Goal: Task Accomplishment & Management: Manage account settings

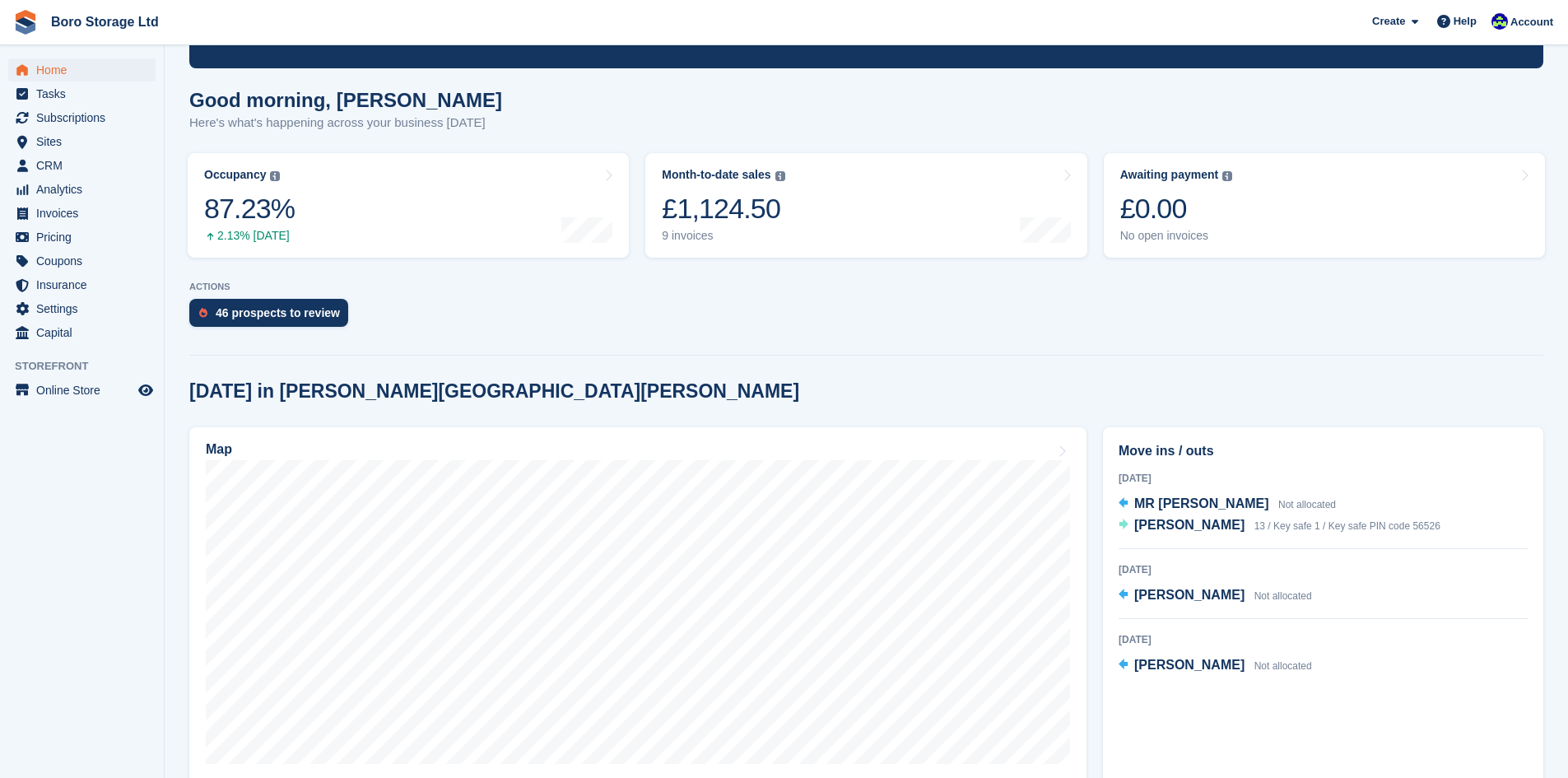
scroll to position [247, 0]
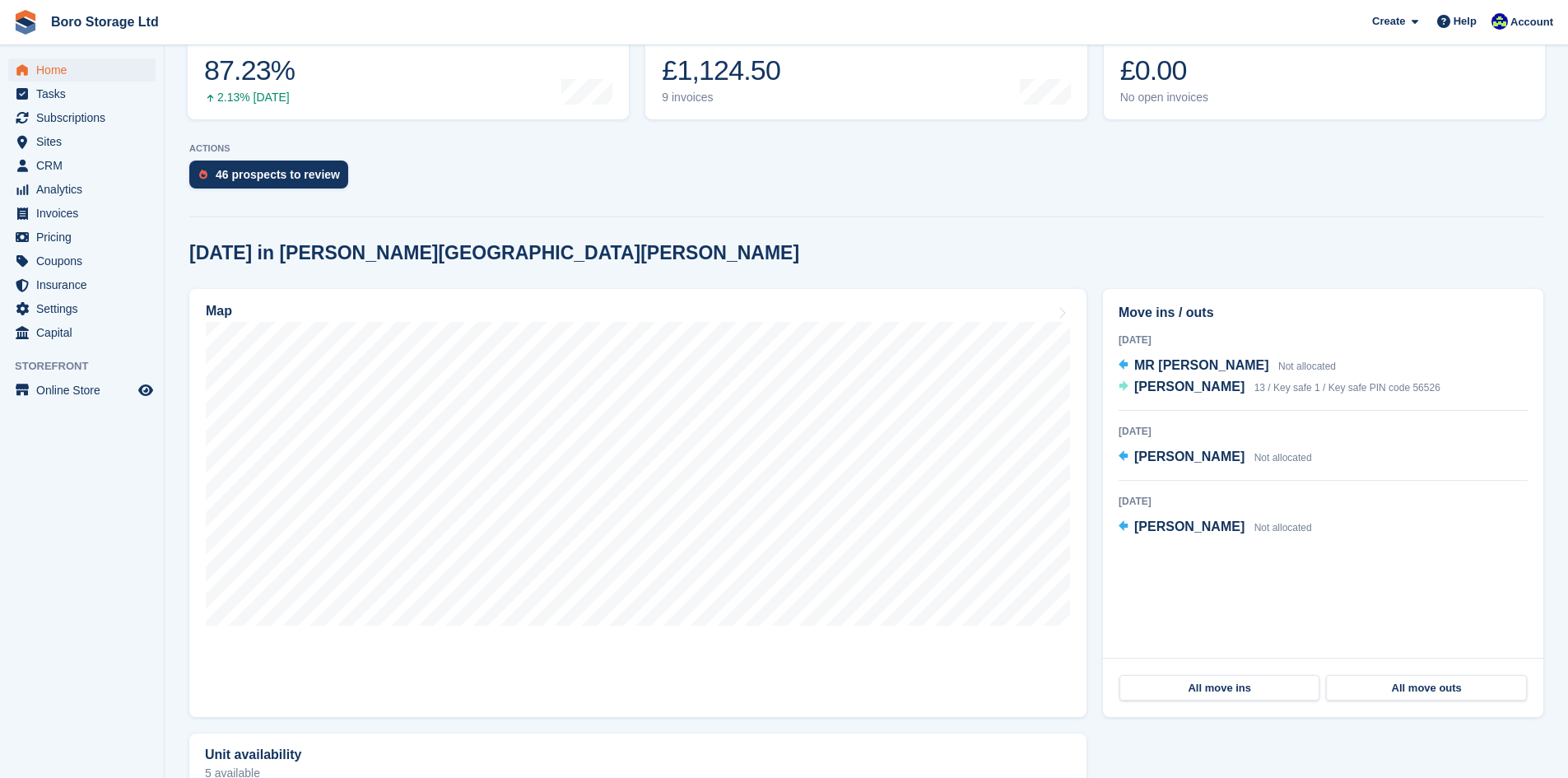
click at [895, 212] on div at bounding box center [867, 214] width 1354 height 7
click at [647, 162] on div "46 prospects to review" at bounding box center [867, 178] width 1354 height 36
click at [46, 143] on span "Sites" at bounding box center [85, 141] width 98 height 23
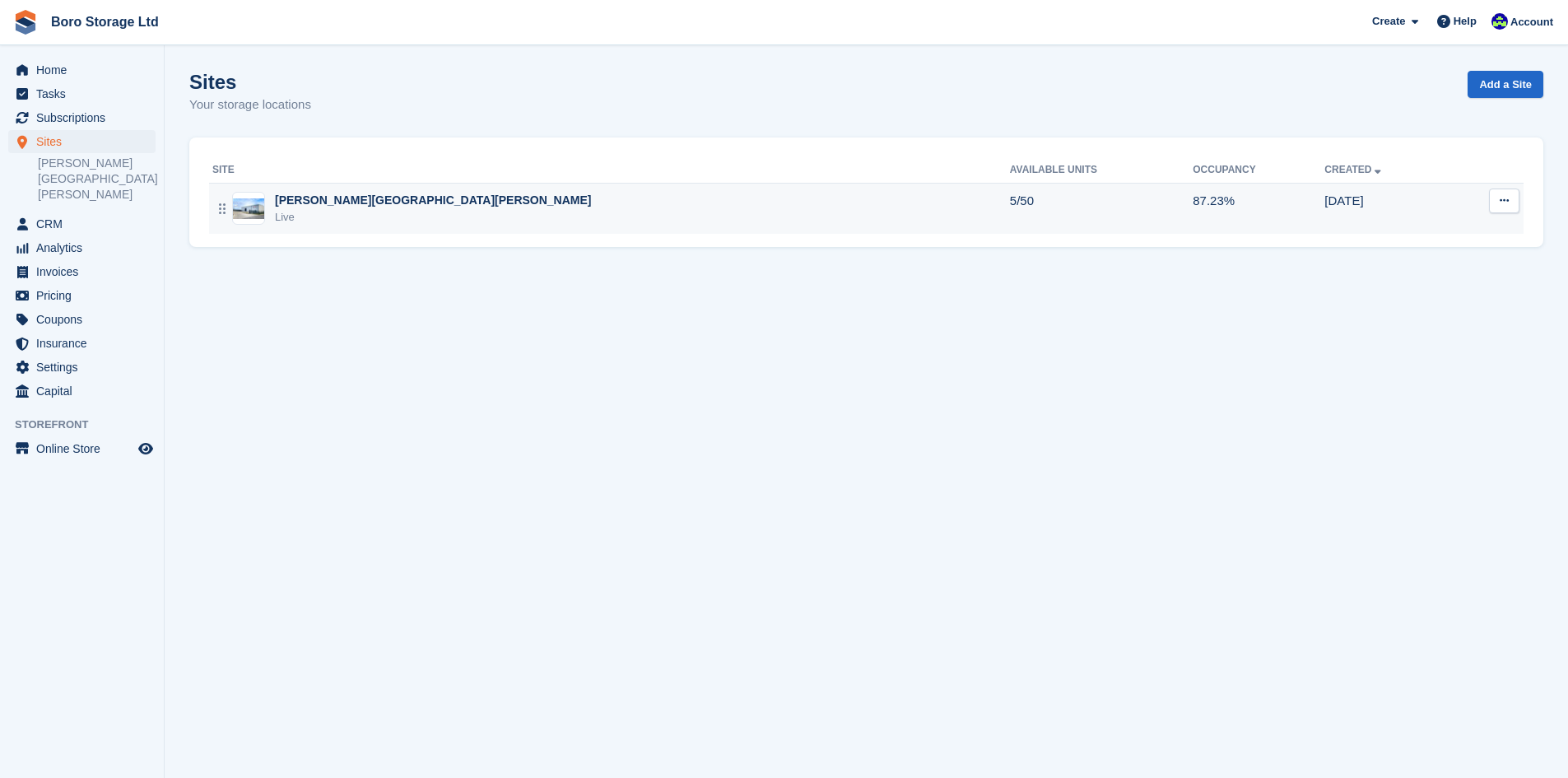
click at [310, 199] on div "[PERSON_NAME][GEOGRAPHIC_DATA][PERSON_NAME]" at bounding box center [433, 201] width 317 height 18
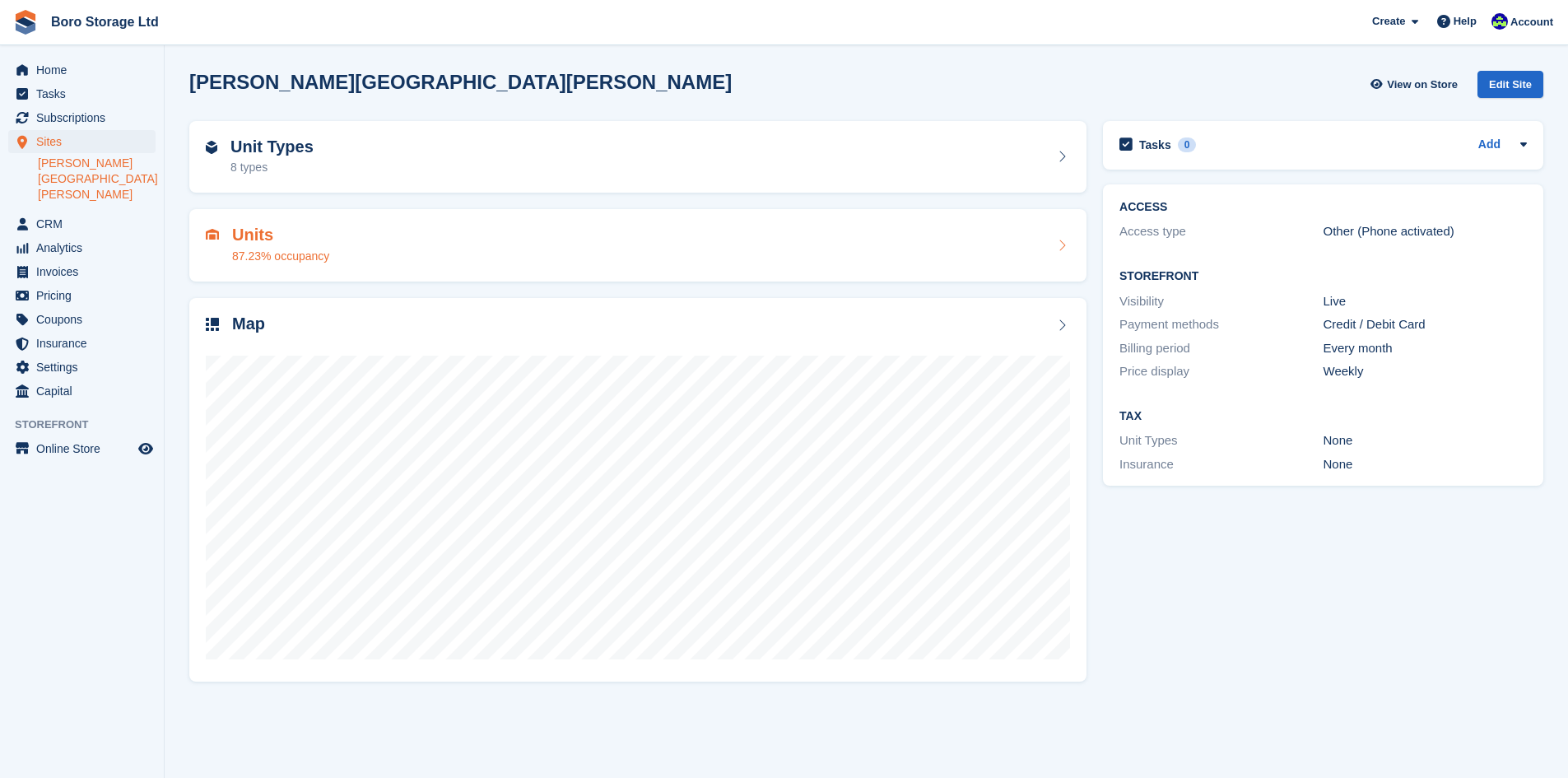
click at [402, 248] on div "Units 87.23% occupancy" at bounding box center [638, 245] width 865 height 40
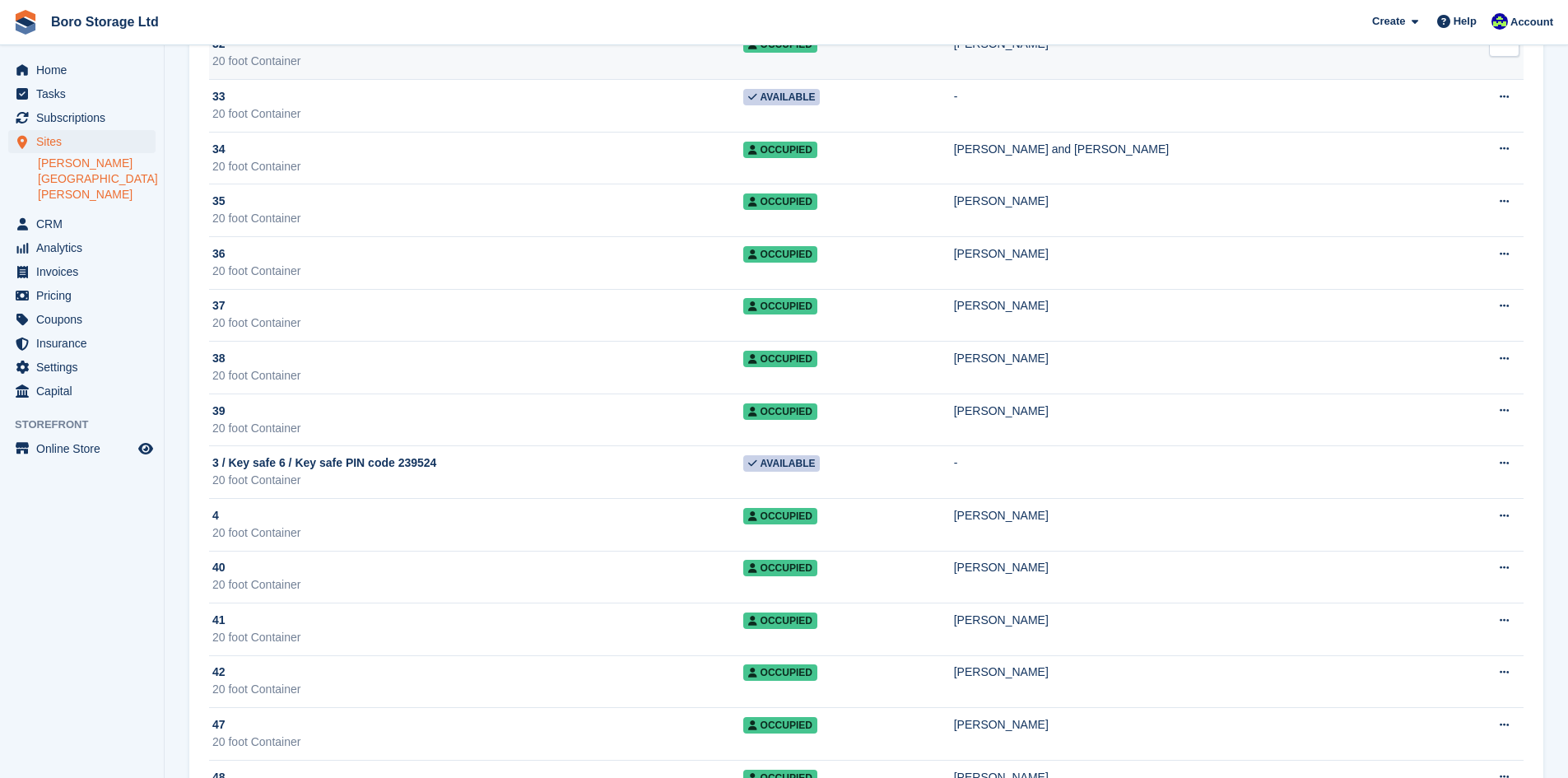
scroll to position [1235, 0]
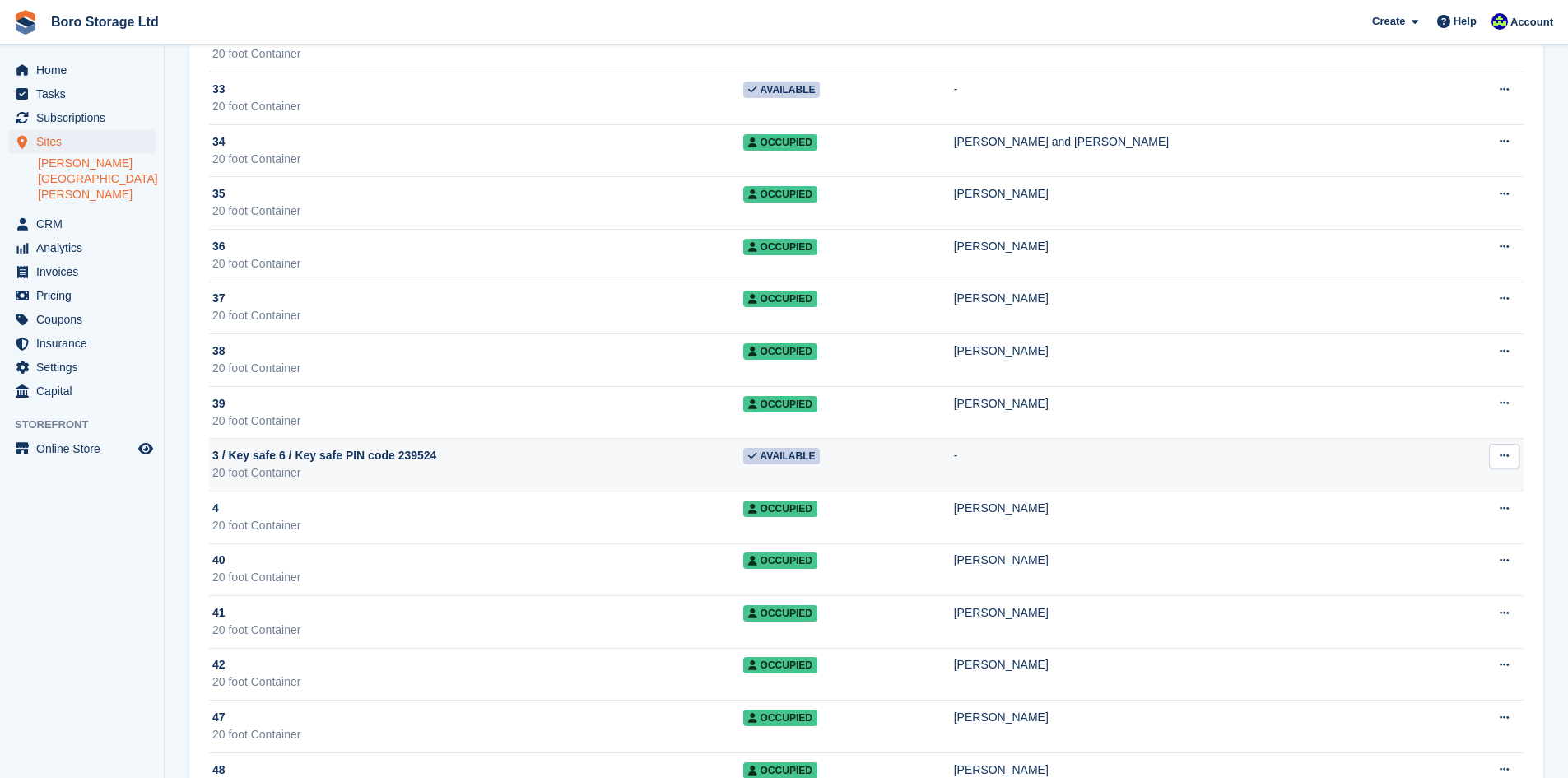
click at [348, 460] on span "3 / Key safe 6 / Key safe PIN code 239524" at bounding box center [324, 455] width 224 height 18
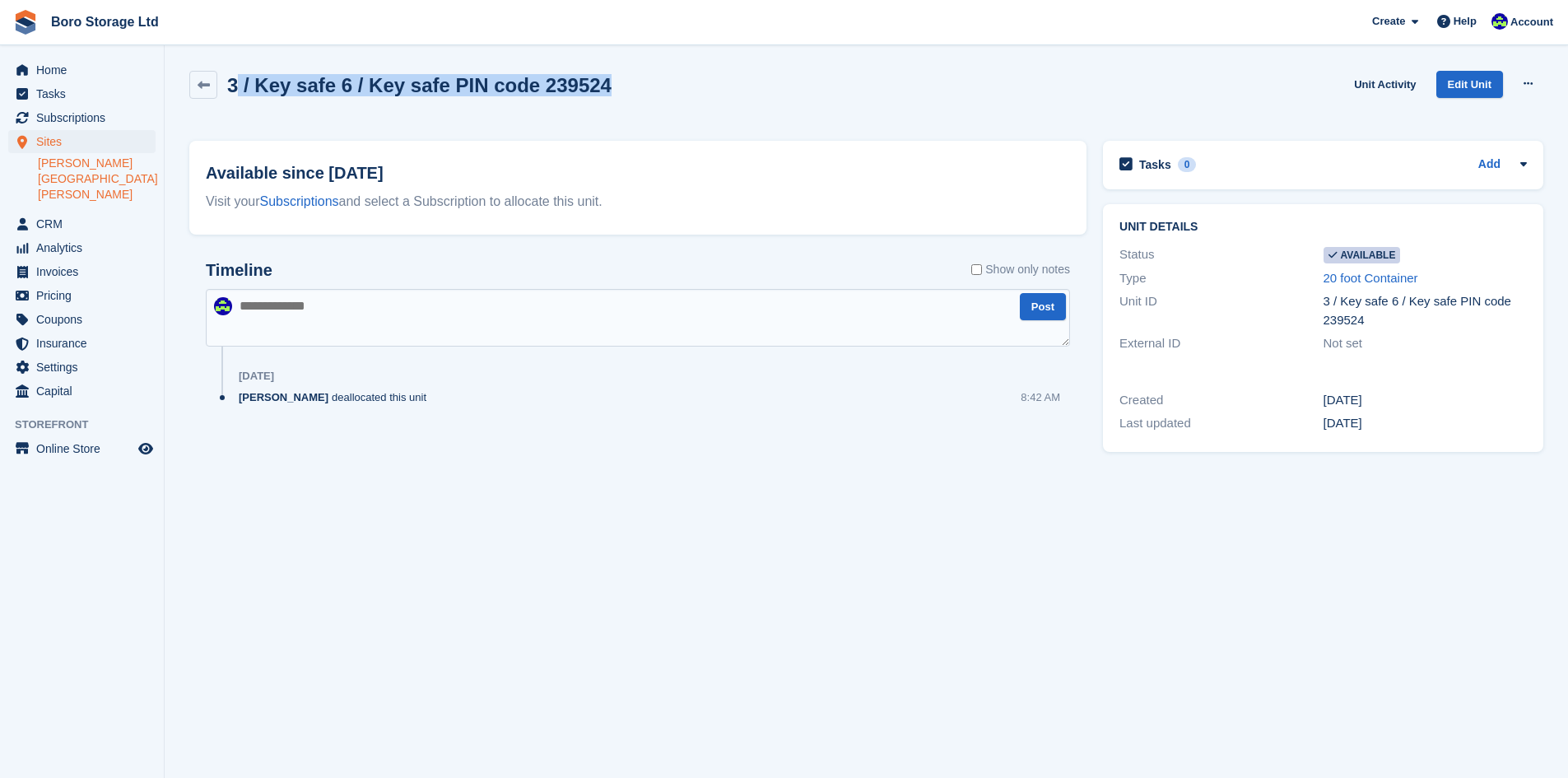
drag, startPoint x: 602, startPoint y: 87, endPoint x: 238, endPoint y: 93, distance: 364.0
click at [238, 93] on div "3 / Key safe 6 / Key safe PIN code 239524 Unit Activity Edit Unit Make unavaila…" at bounding box center [867, 94] width 1354 height 47
copy h2 "/ Key safe 6 / Key safe PIN code 239524"
drag, startPoint x: 205, startPoint y: 83, endPoint x: 347, endPoint y: 224, distance: 200.1
click at [205, 84] on icon at bounding box center [203, 84] width 12 height 12
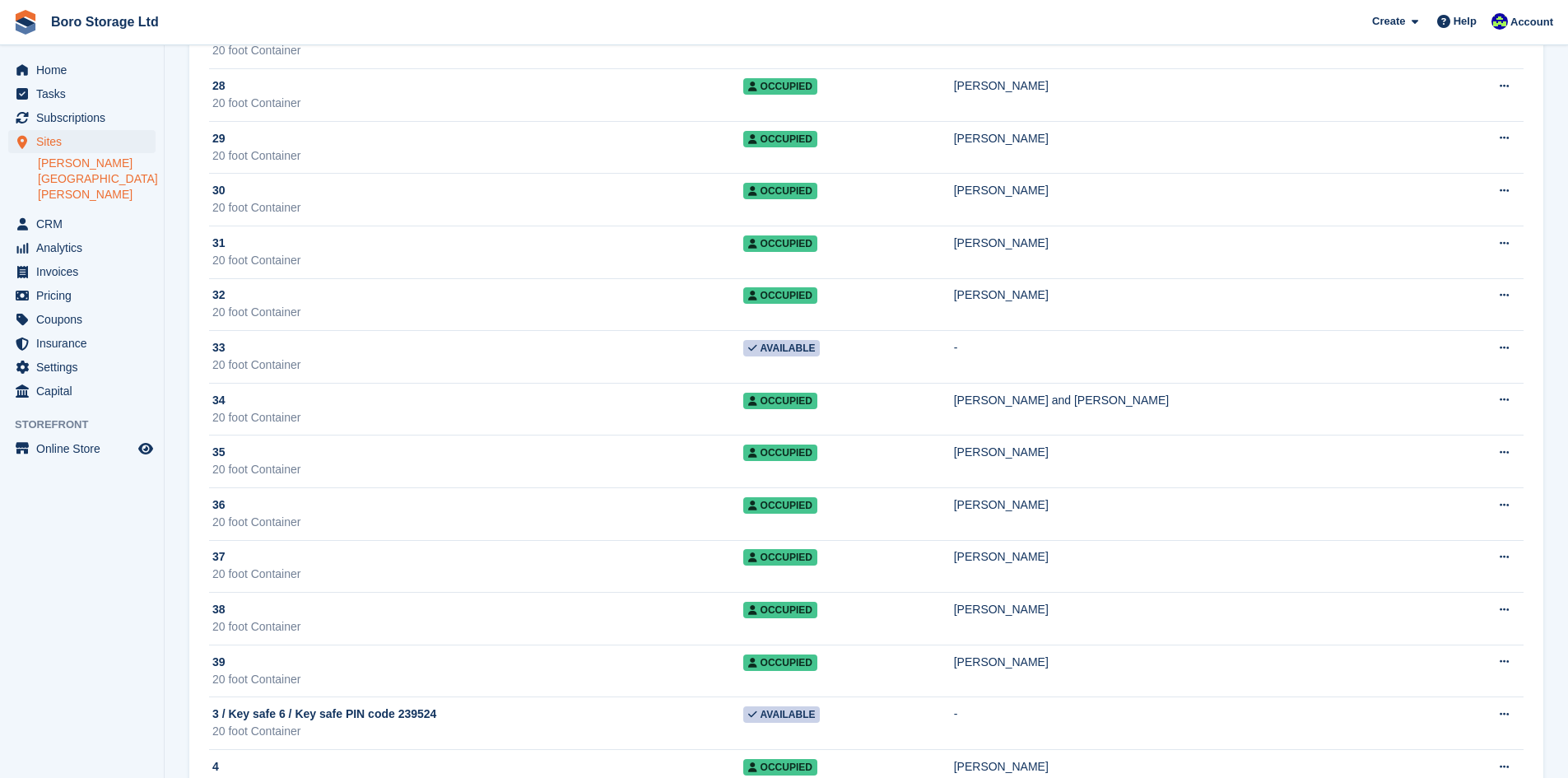
scroll to position [1152, 0]
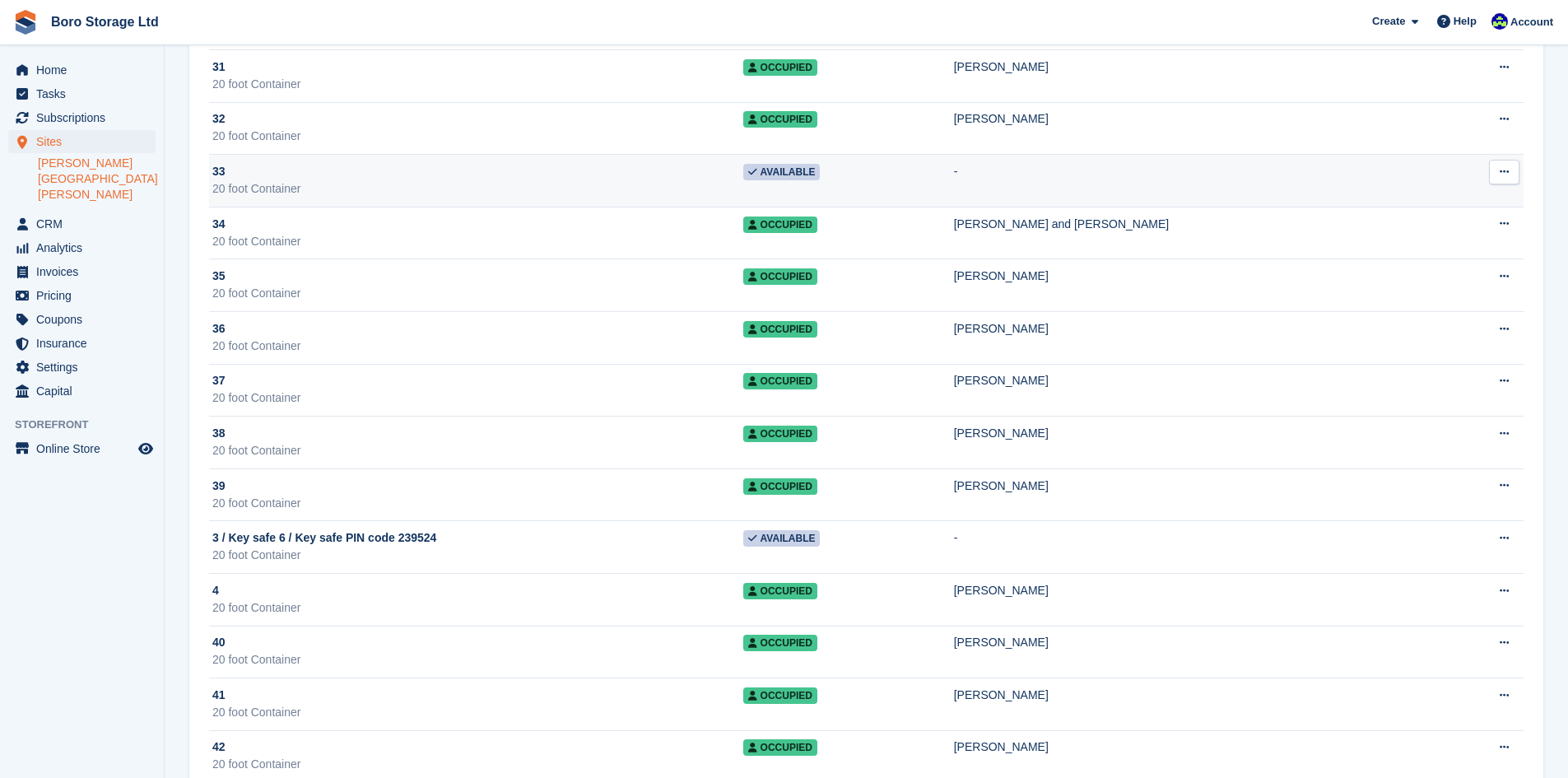
click at [373, 182] on div "20 foot Container" at bounding box center [478, 188] width 531 height 18
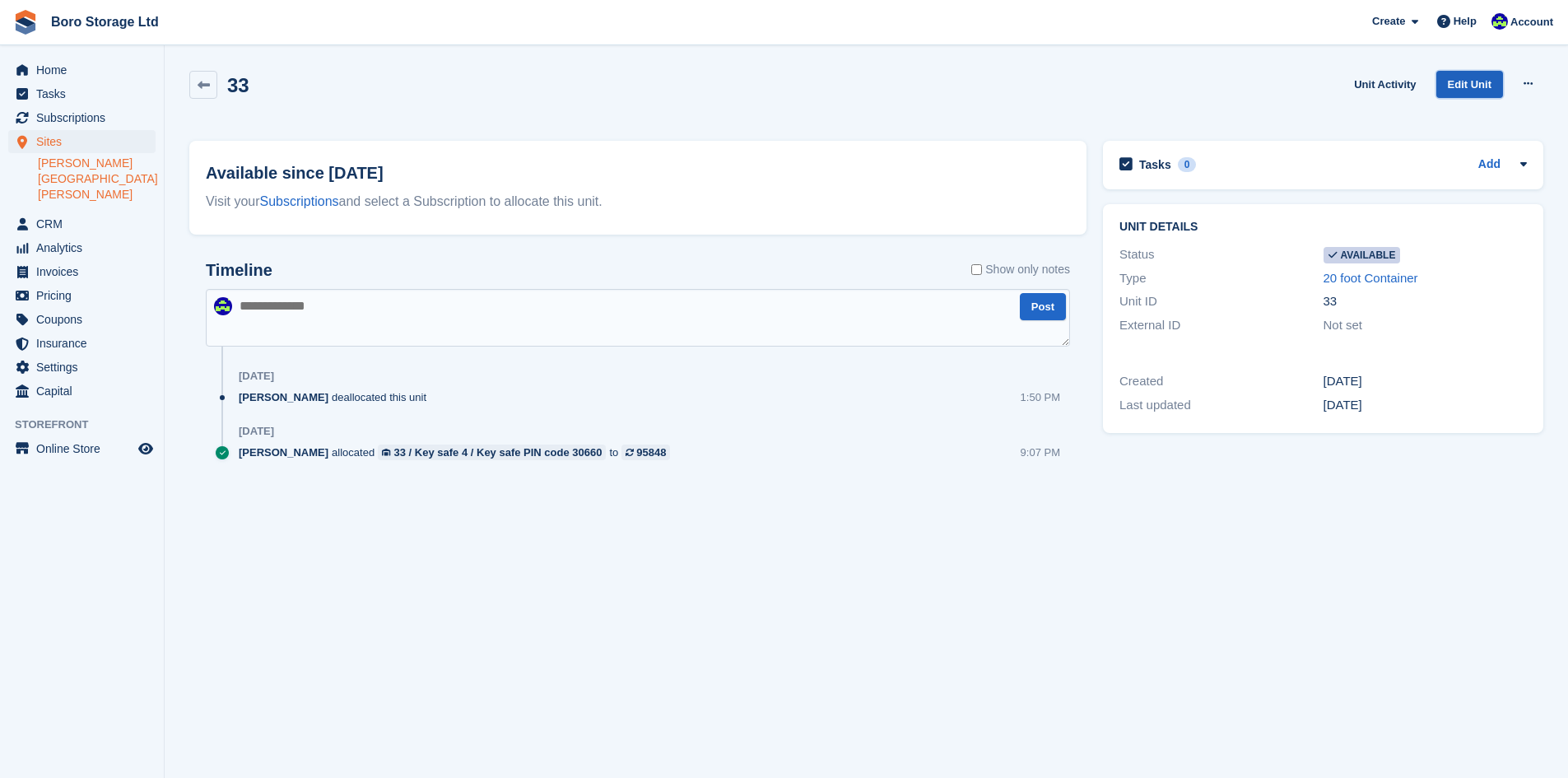
click at [1472, 83] on link "Edit Unit" at bounding box center [1470, 84] width 67 height 27
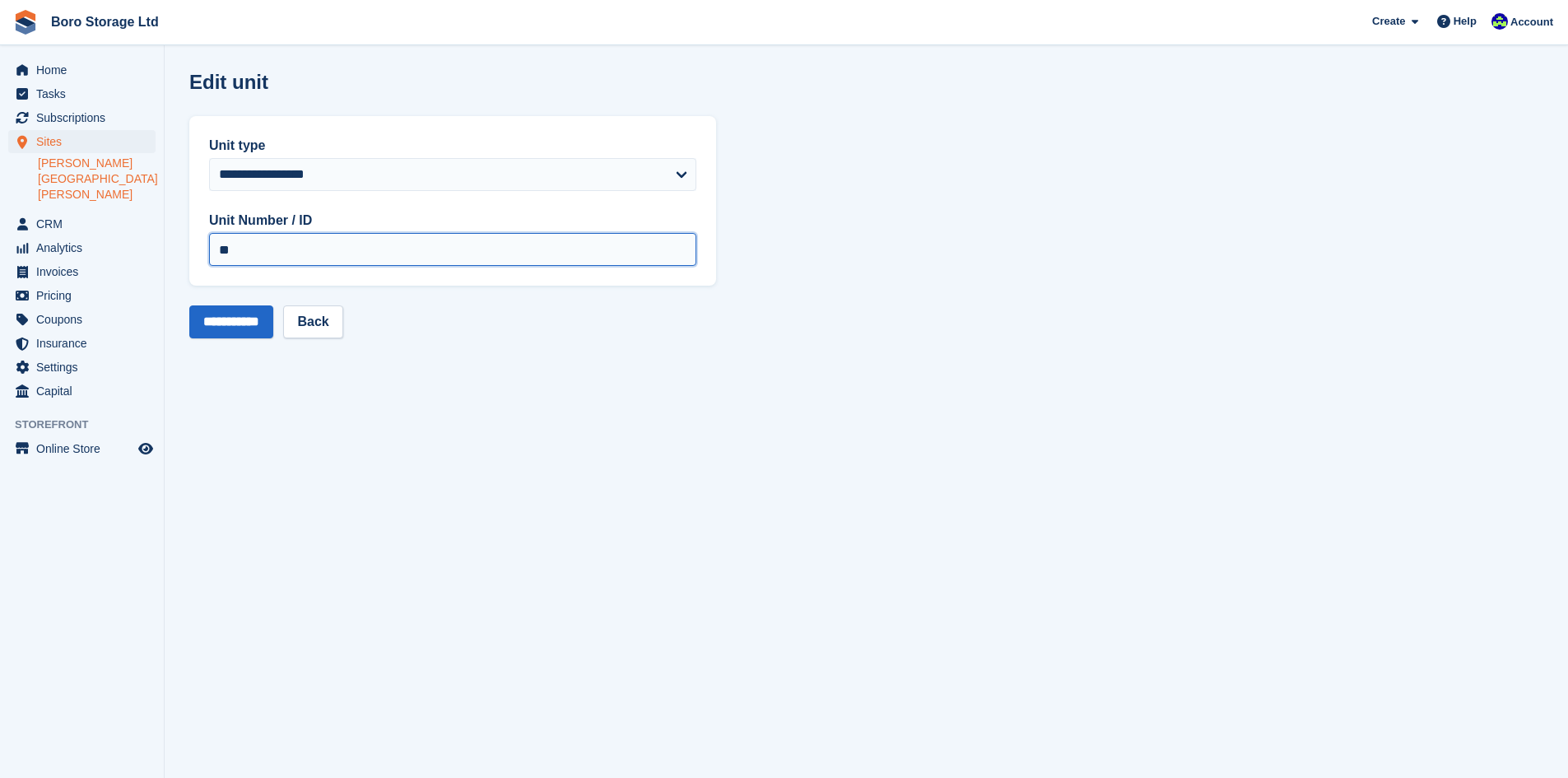
click at [268, 247] on input "**" at bounding box center [452, 249] width 488 height 32
paste input "**********"
type input "**********"
click at [214, 314] on input "**********" at bounding box center [231, 321] width 84 height 32
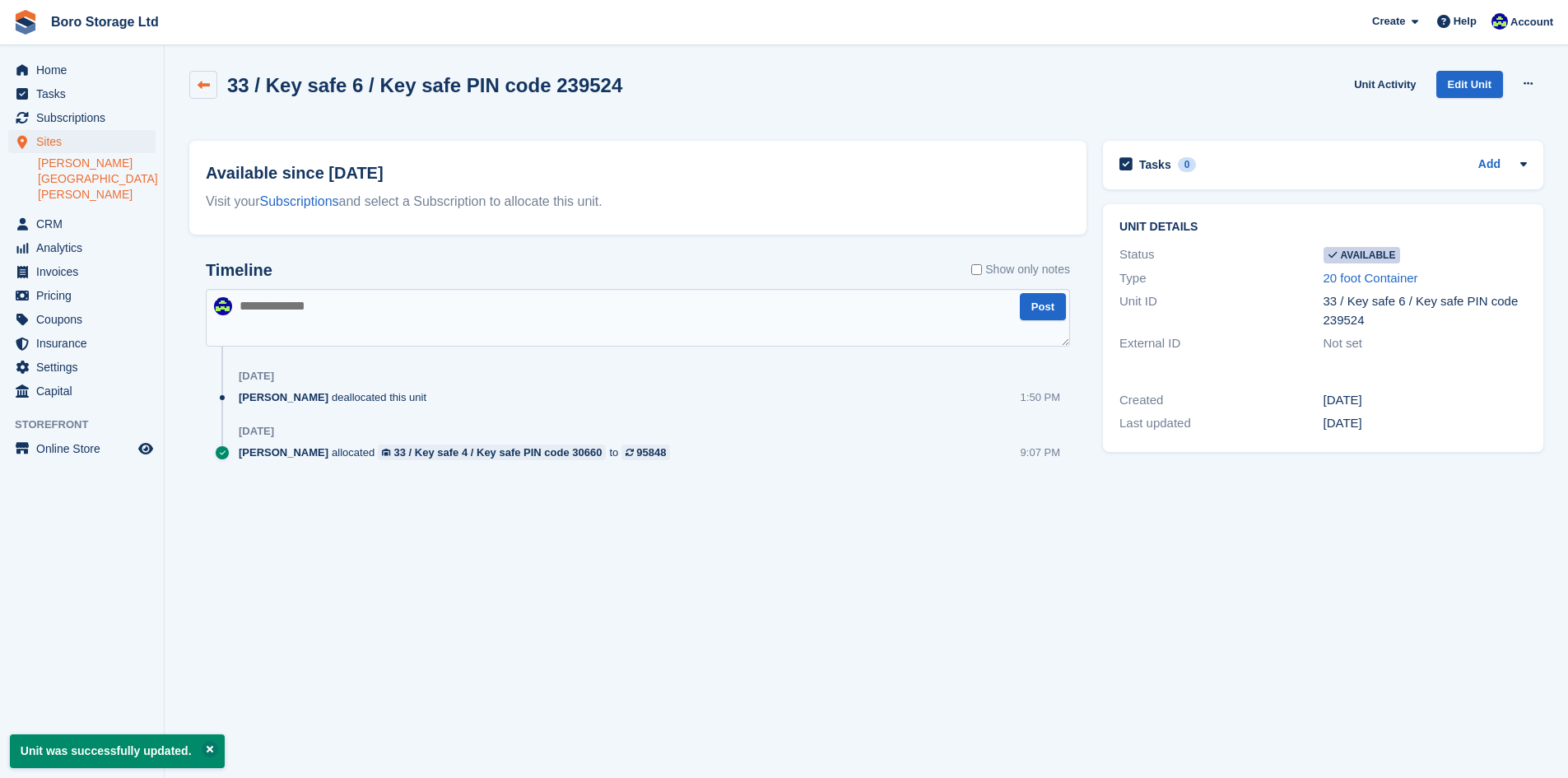
click at [197, 78] on link at bounding box center [203, 84] width 28 height 28
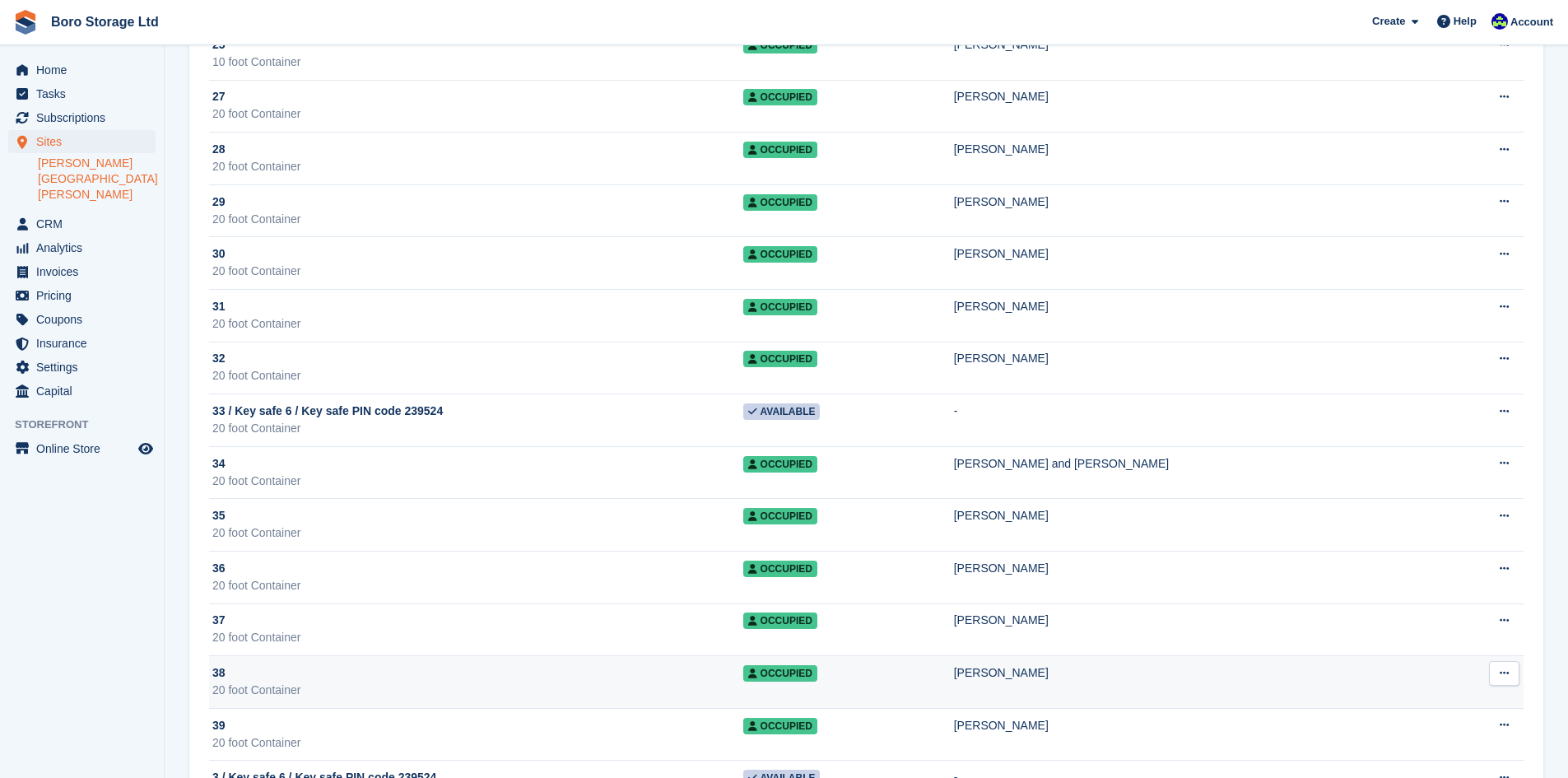
scroll to position [1070, 0]
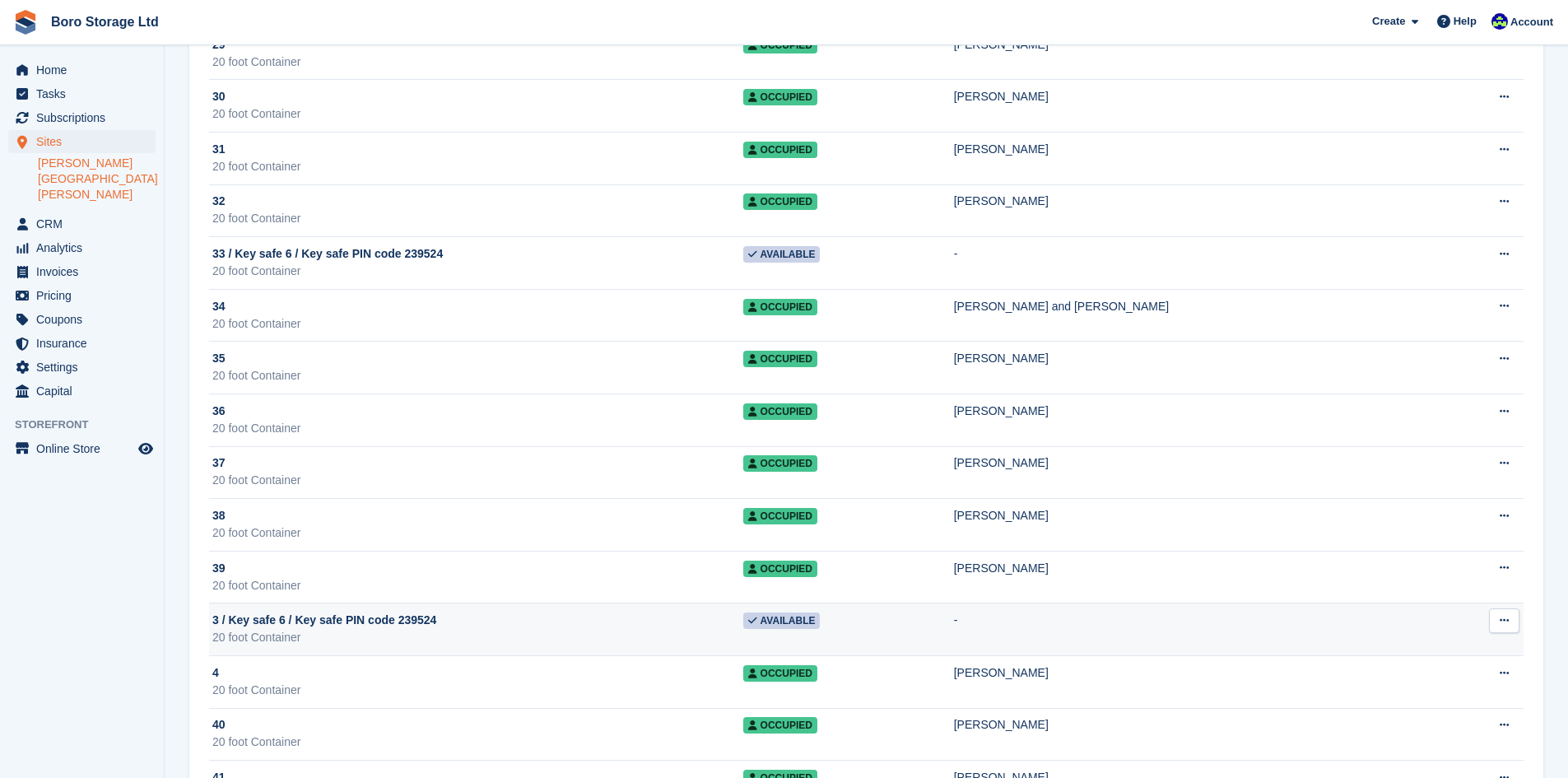
click at [344, 626] on span "3 / Key safe 6 / Key safe PIN code 239524" at bounding box center [324, 620] width 224 height 18
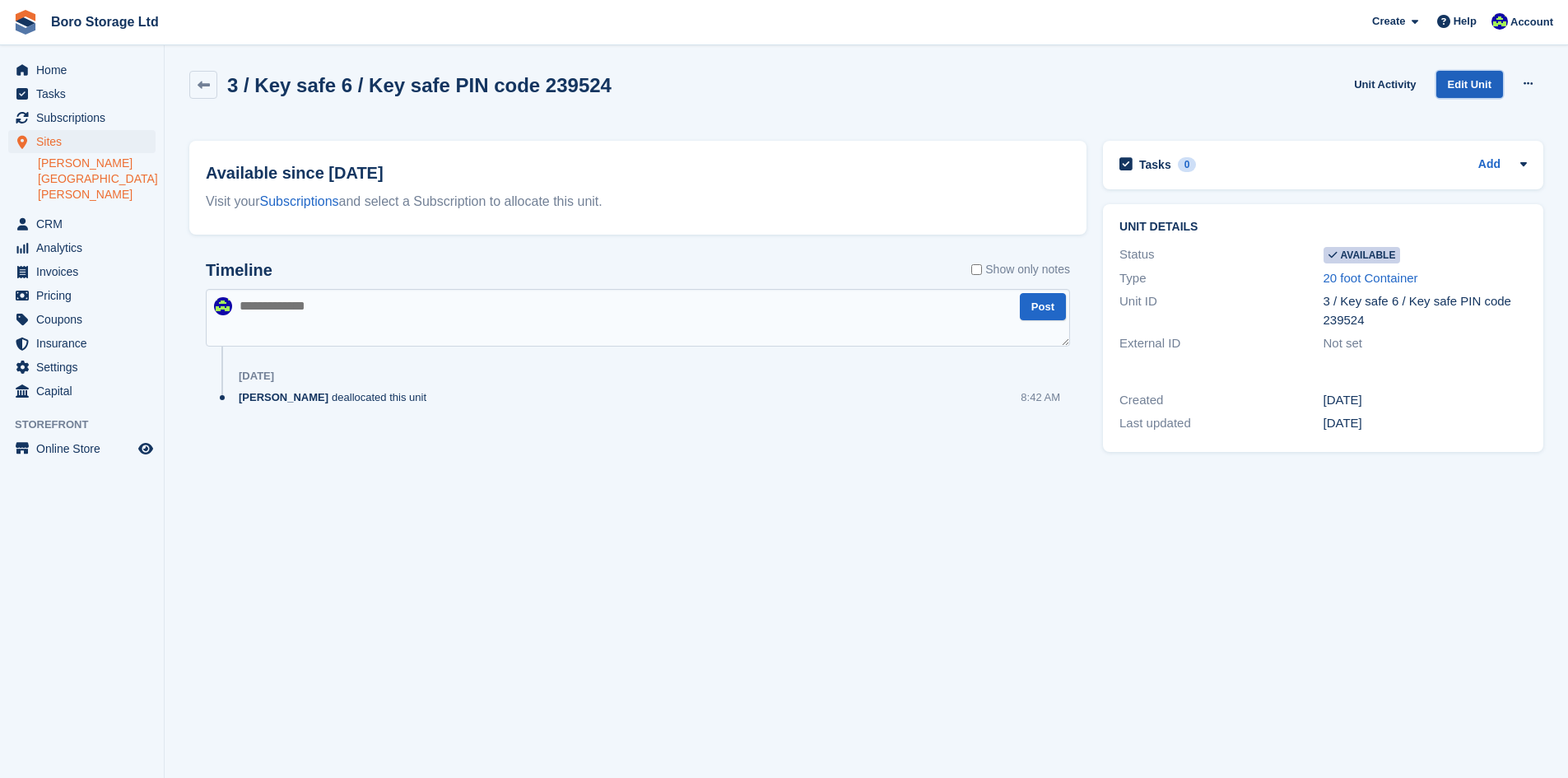
click at [1467, 86] on link "Edit Unit" at bounding box center [1470, 84] width 67 height 27
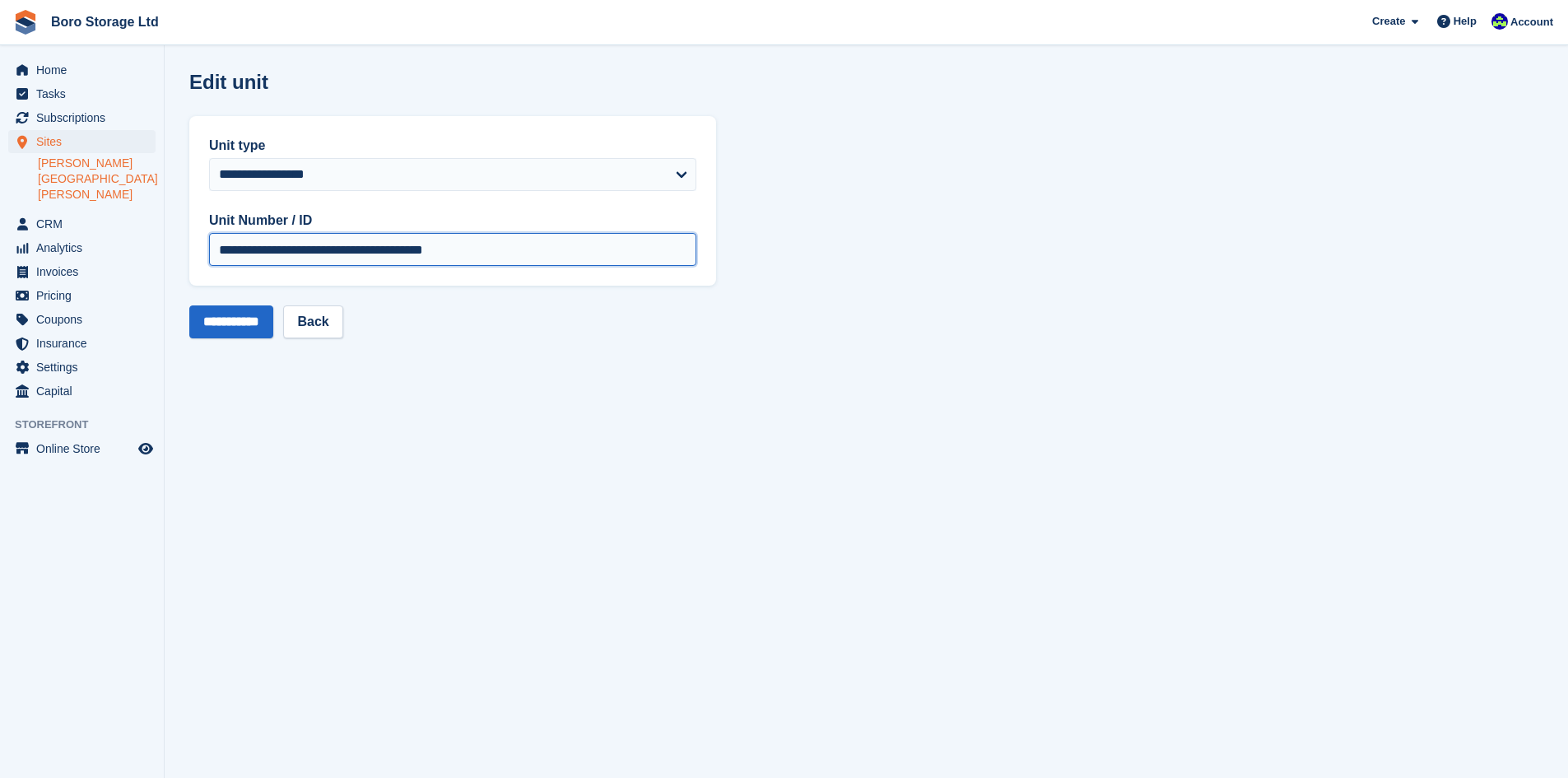
drag, startPoint x: 477, startPoint y: 254, endPoint x: 230, endPoint y: 271, distance: 247.6
click at [230, 271] on div "**********" at bounding box center [452, 201] width 527 height 170
type input "*"
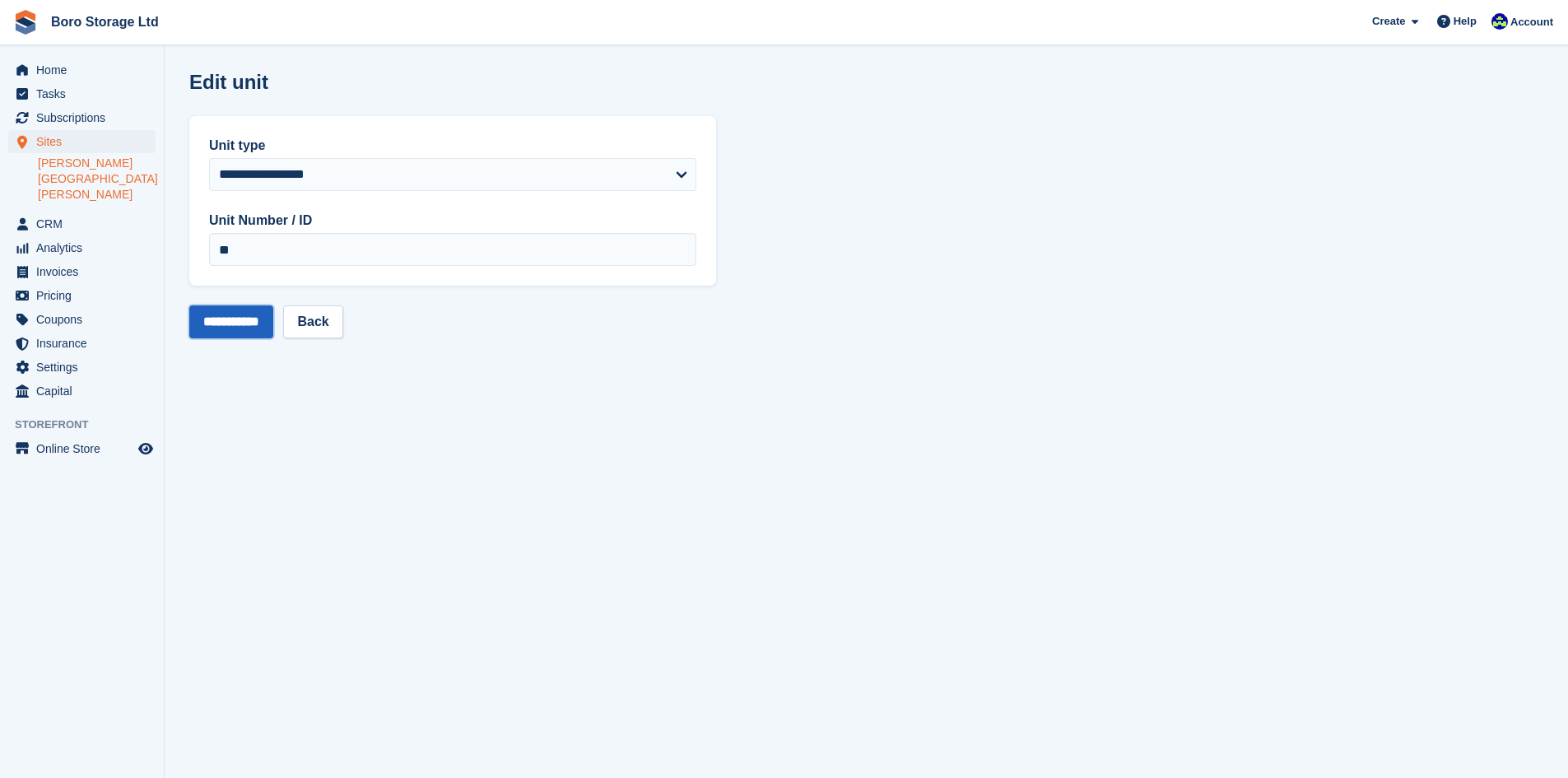
click at [250, 320] on input "**********" at bounding box center [231, 321] width 84 height 32
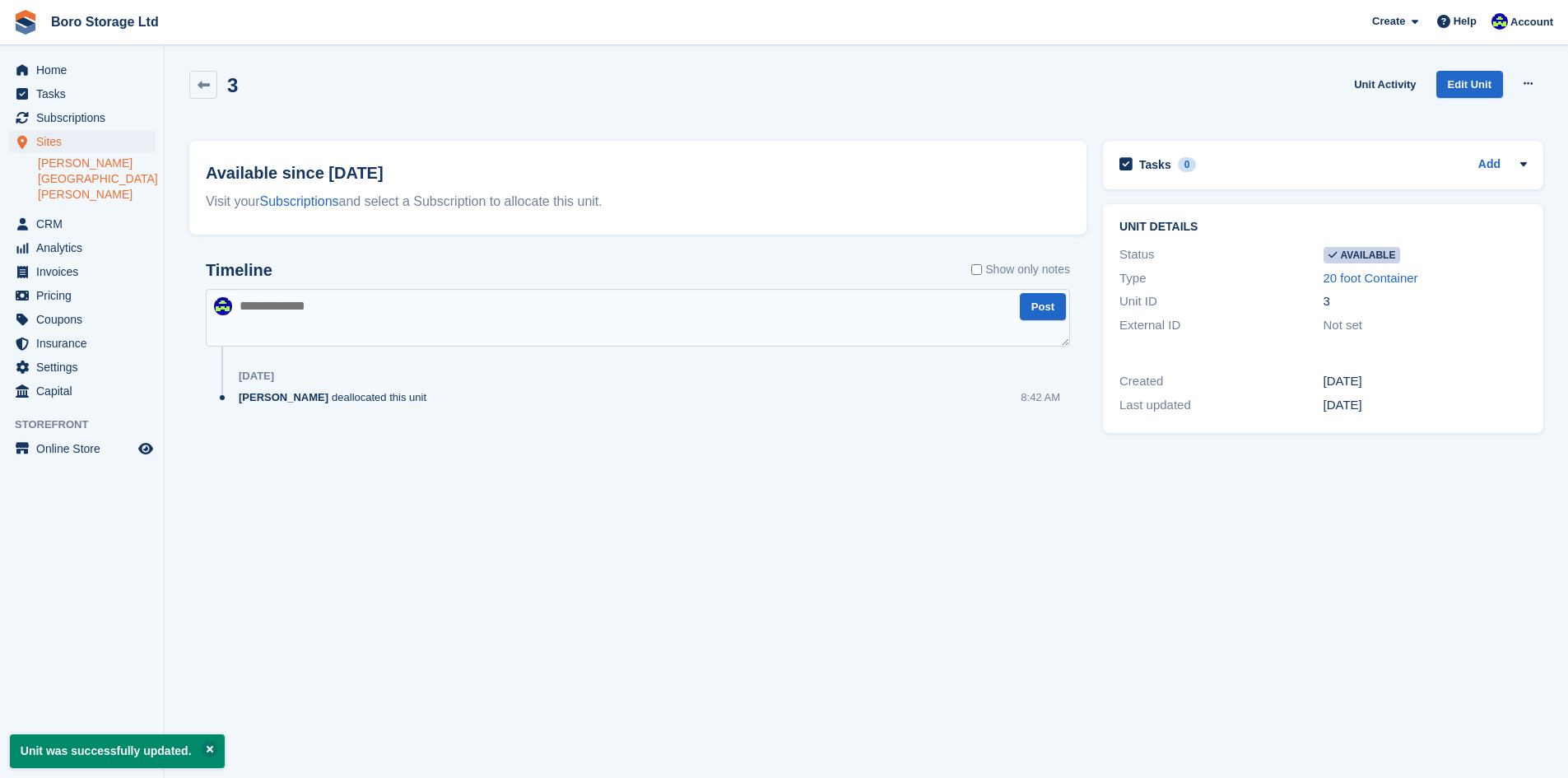
click at [568, 519] on section "Unit was successfully updated. 3 Unit Activity Edit Unit Make unavailable Delet…" at bounding box center [866, 389] width 1404 height 778
click at [203, 82] on icon at bounding box center [203, 84] width 12 height 12
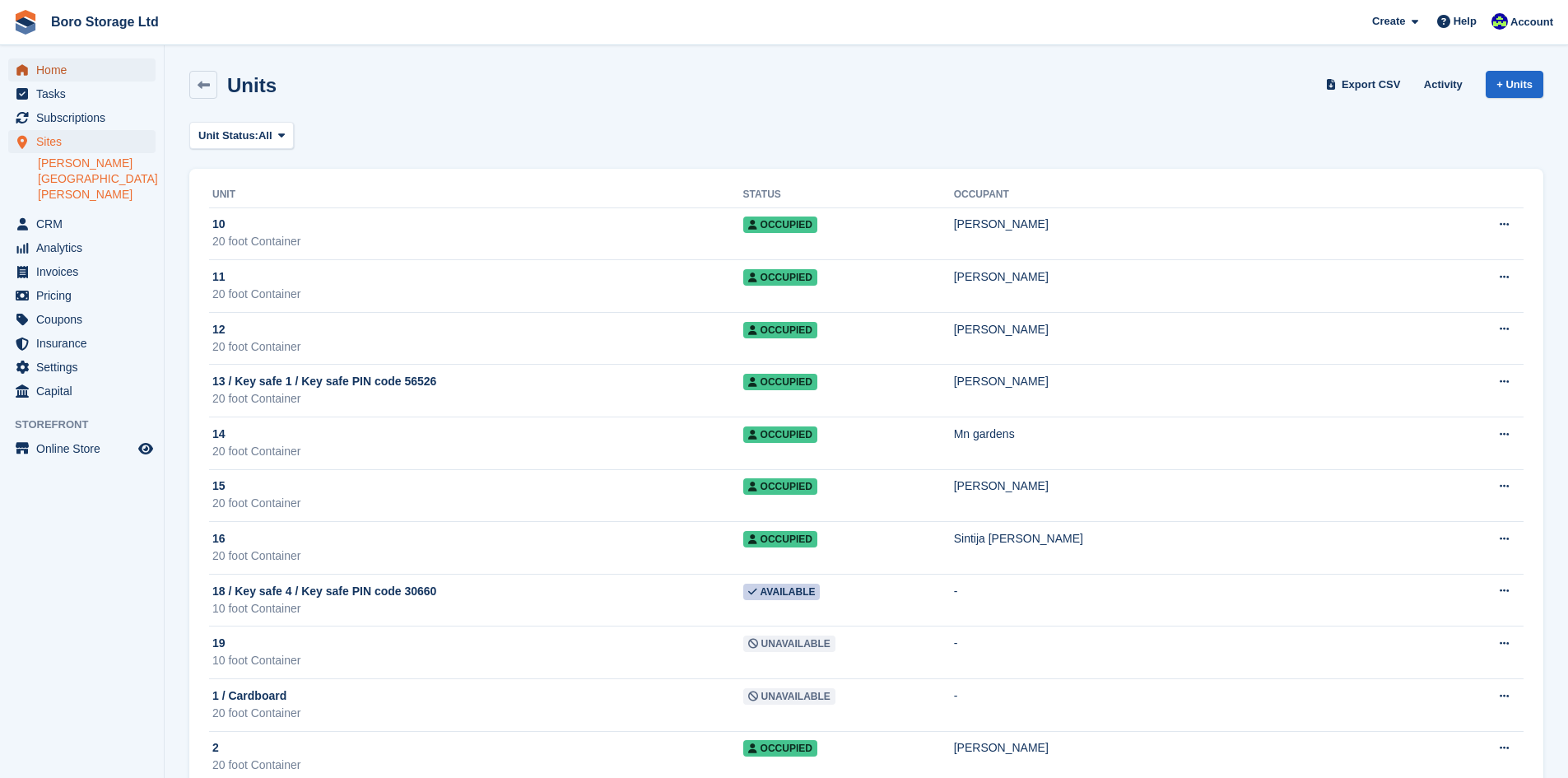
click at [55, 76] on span "Home" at bounding box center [85, 70] width 98 height 23
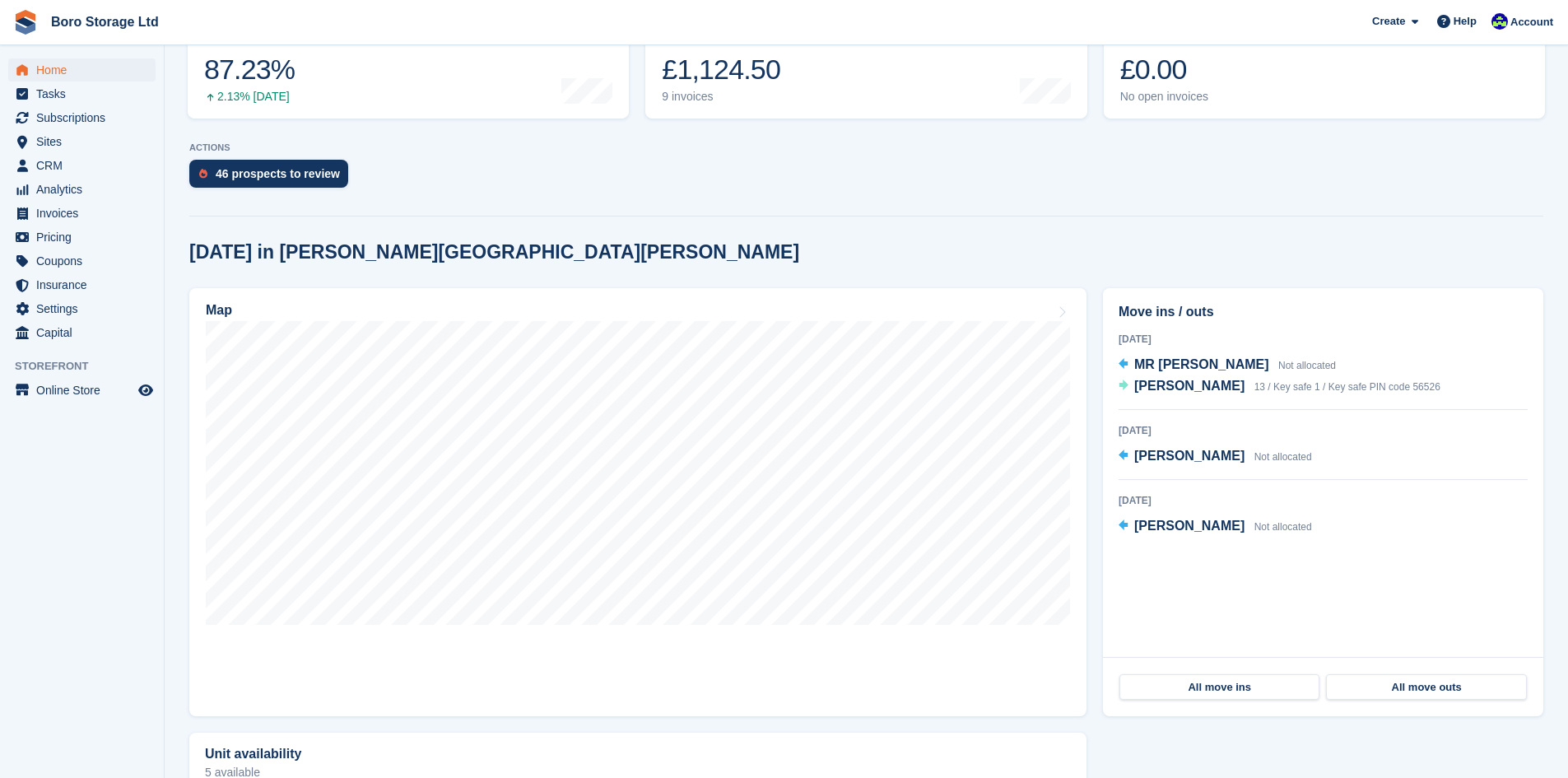
scroll to position [247, 0]
click at [1265, 217] on hr at bounding box center [867, 216] width 1354 height 1
